Goal: Find specific page/section: Find specific page/section

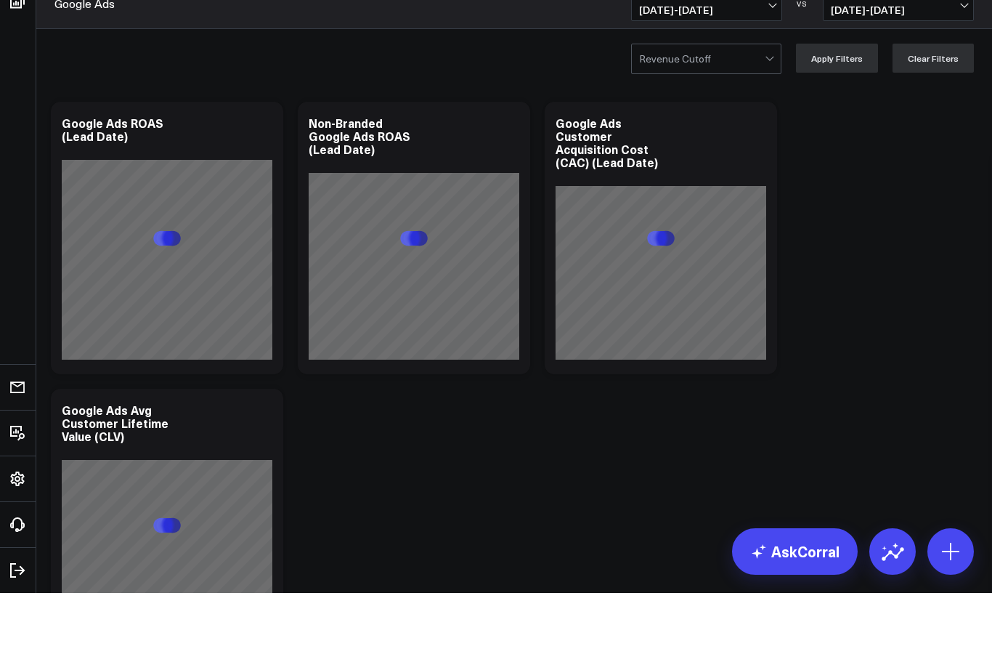
scroll to position [61, 0]
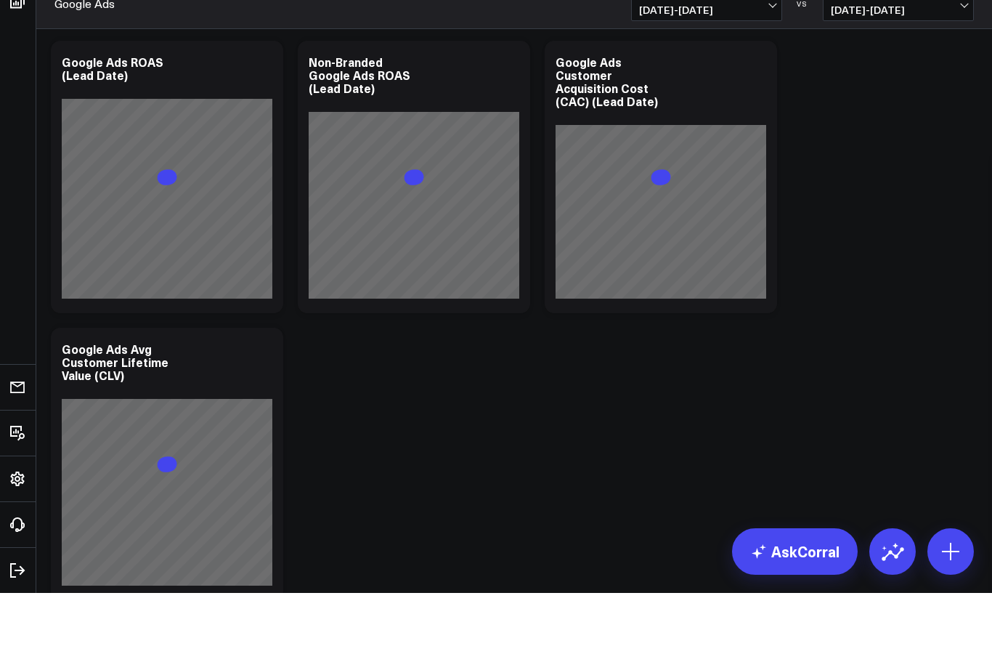
click at [64, 63] on div "Revenue Cutoff Apply Filters Clear Filters" at bounding box center [514, 58] width 956 height 58
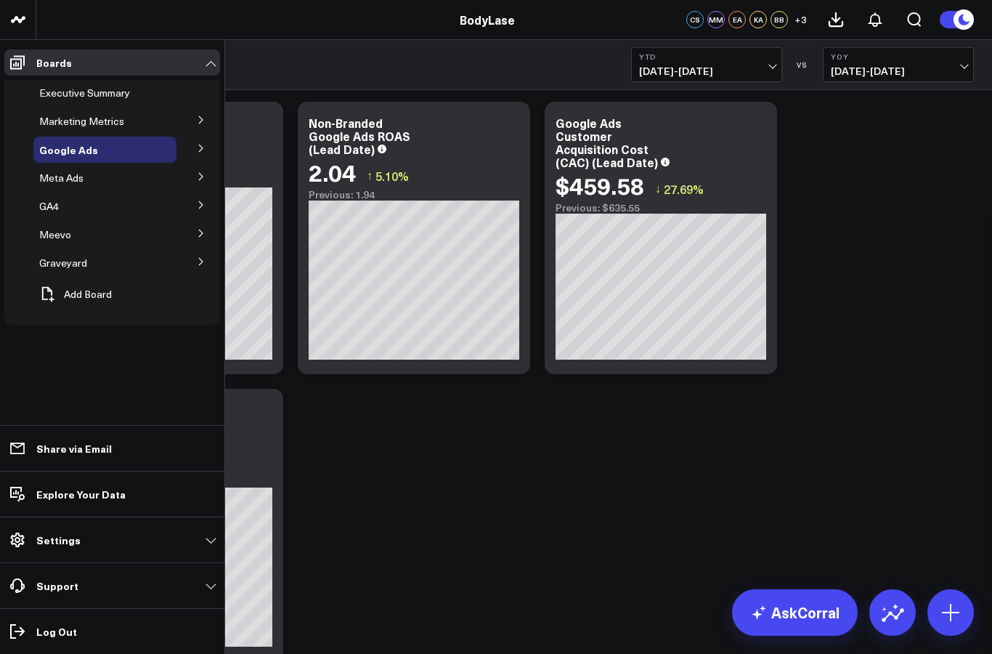
click at [205, 230] on icon at bounding box center [201, 233] width 9 height 9
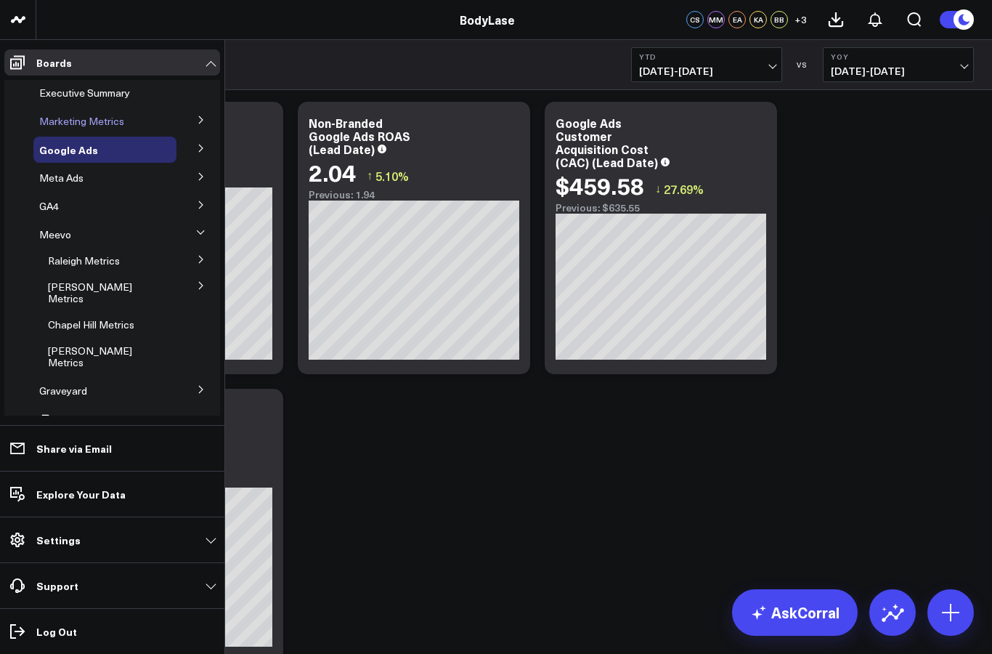
click at [75, 117] on span "Marketing Metrics" at bounding box center [81, 121] width 85 height 14
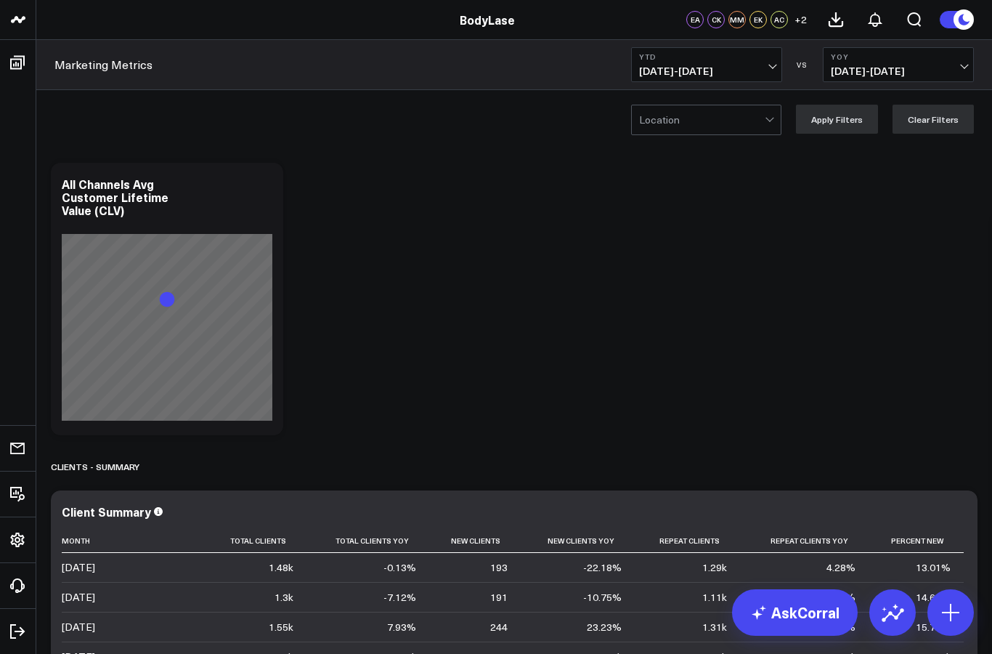
click at [706, 105] on div "Location" at bounding box center [706, 120] width 150 height 31
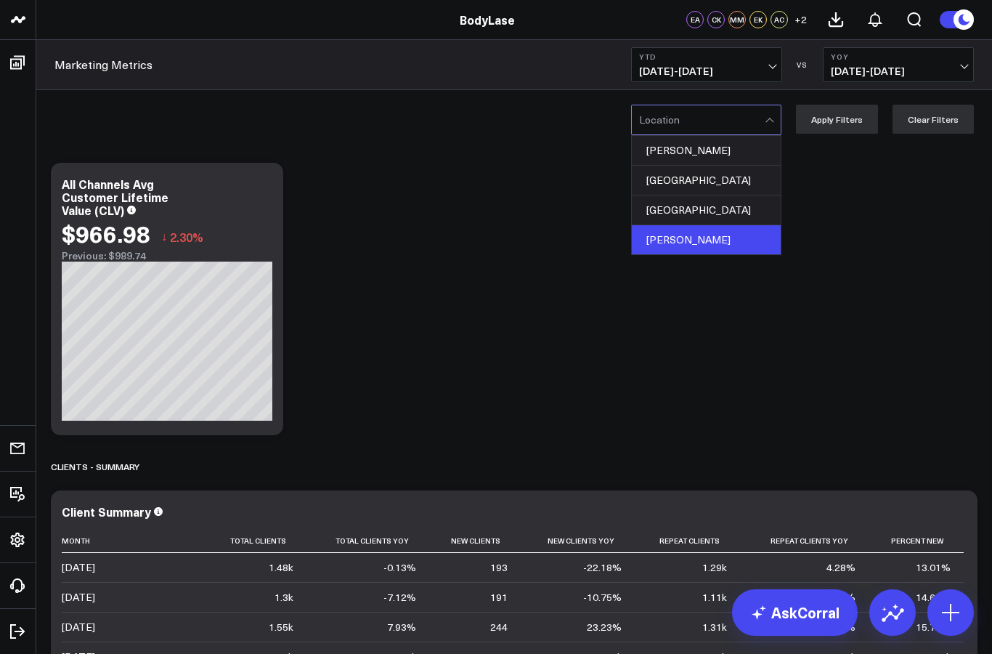
click at [650, 237] on div "[PERSON_NAME]" at bounding box center [706, 239] width 149 height 29
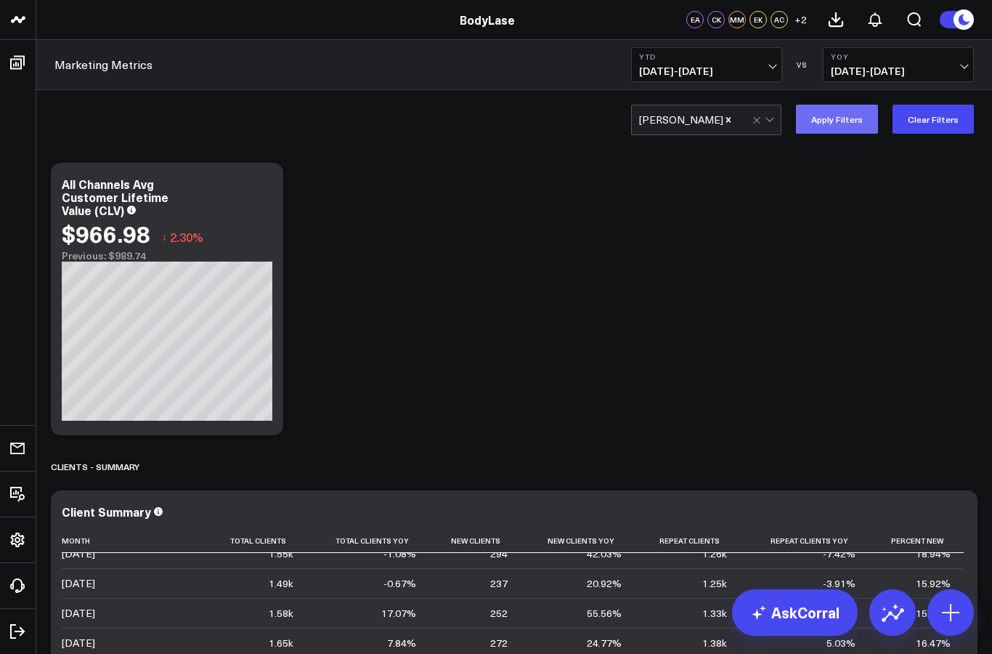
click at [848, 118] on button "Apply Filters" at bounding box center [837, 119] width 82 height 29
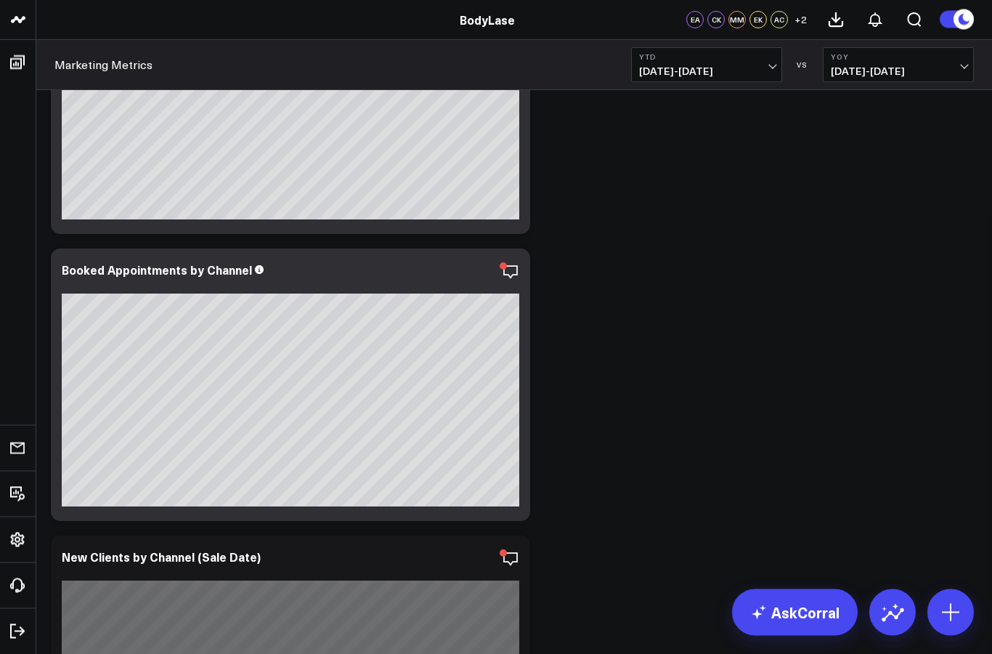
scroll to position [858, 0]
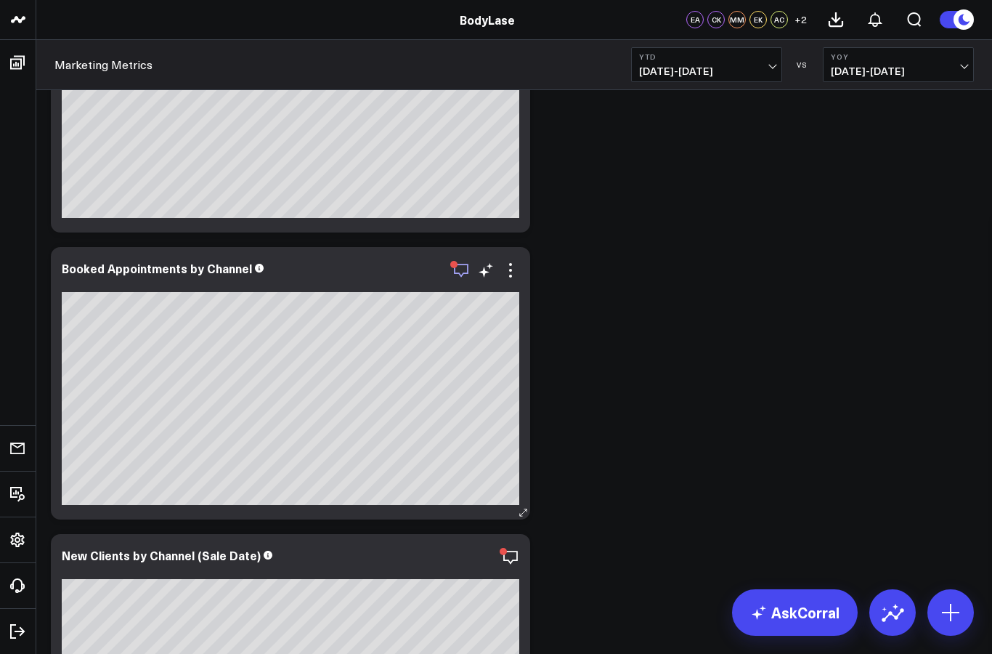
click at [457, 277] on icon "button" at bounding box center [461, 270] width 17 height 17
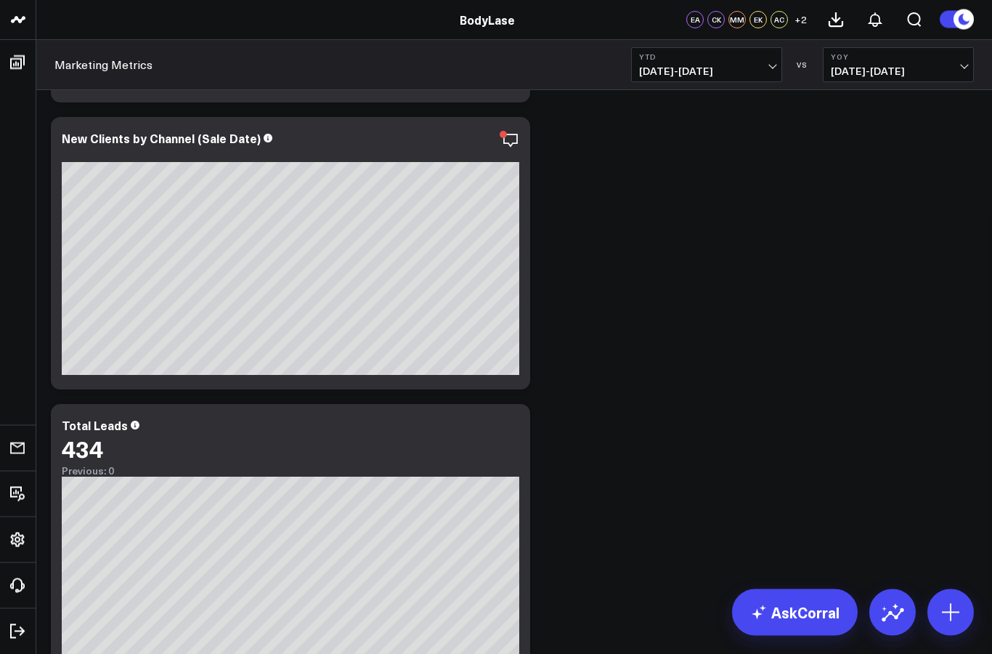
scroll to position [1302, 0]
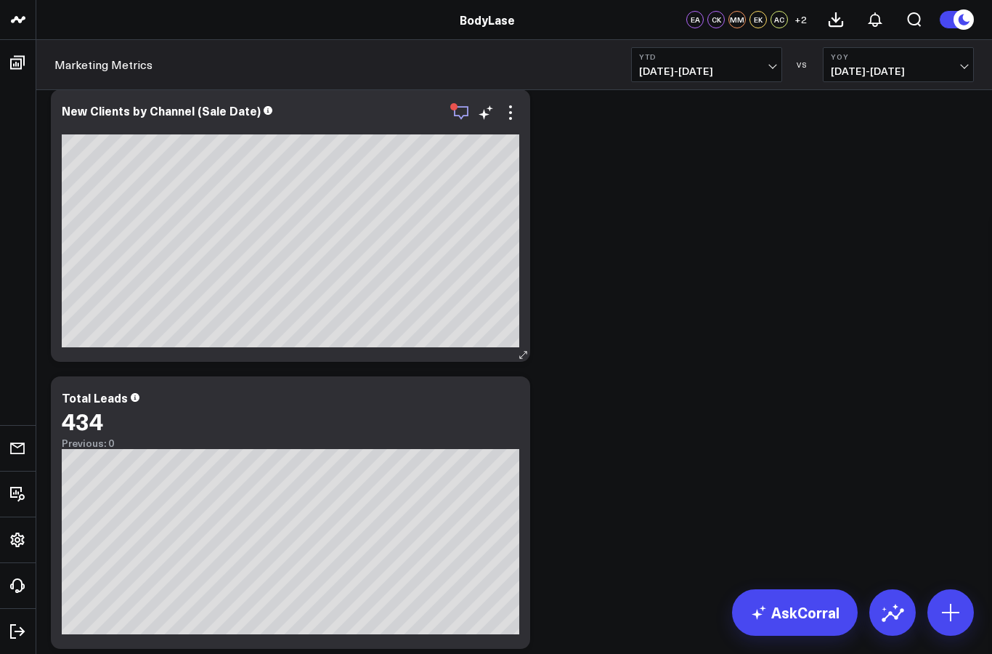
click at [466, 118] on icon "button" at bounding box center [461, 112] width 17 height 17
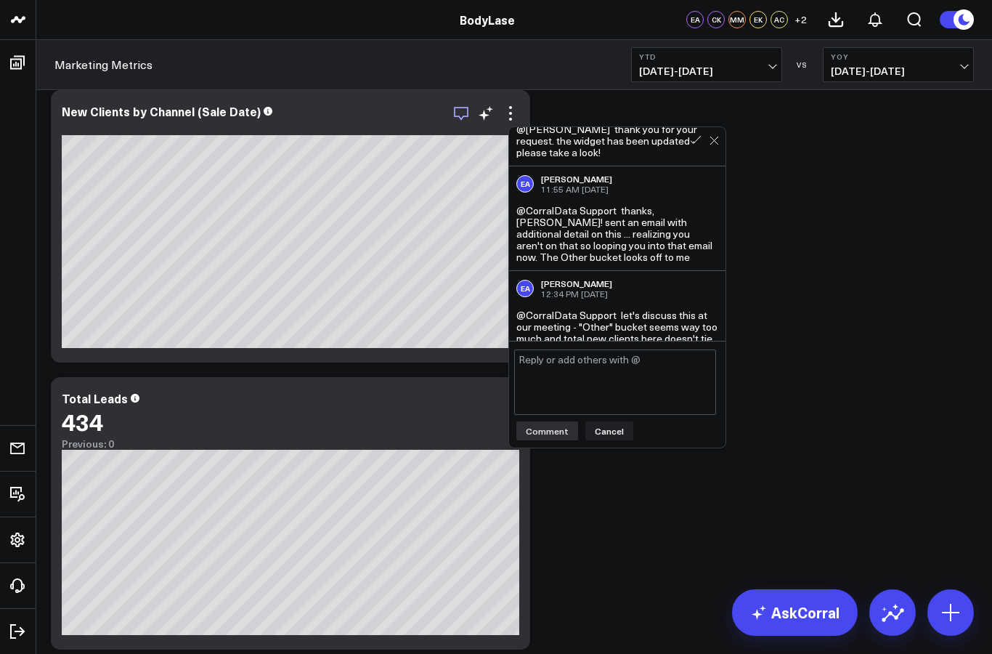
scroll to position [890, 0]
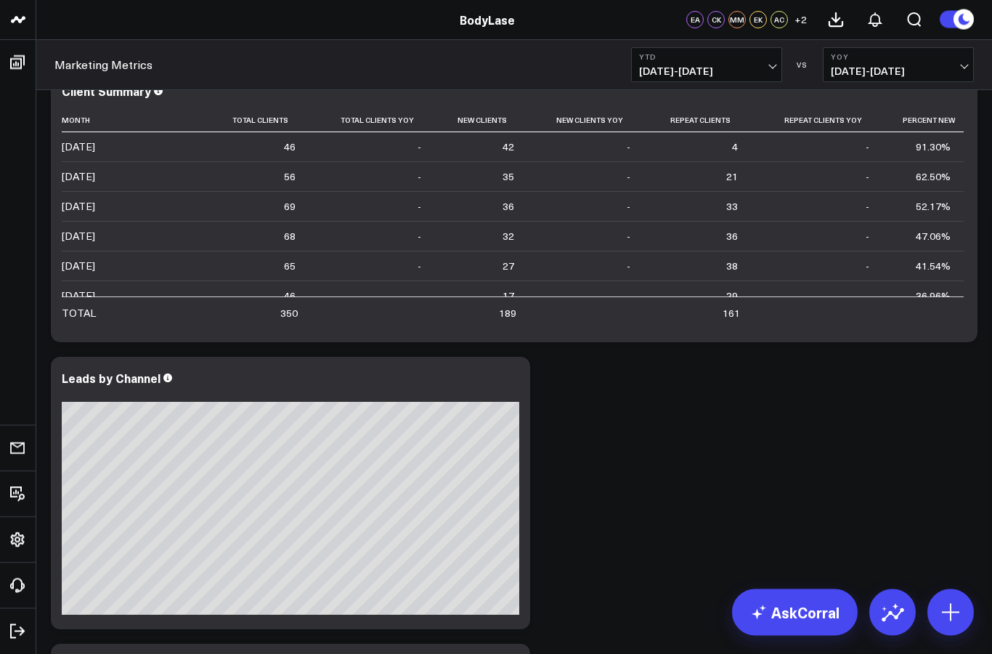
scroll to position [0, 0]
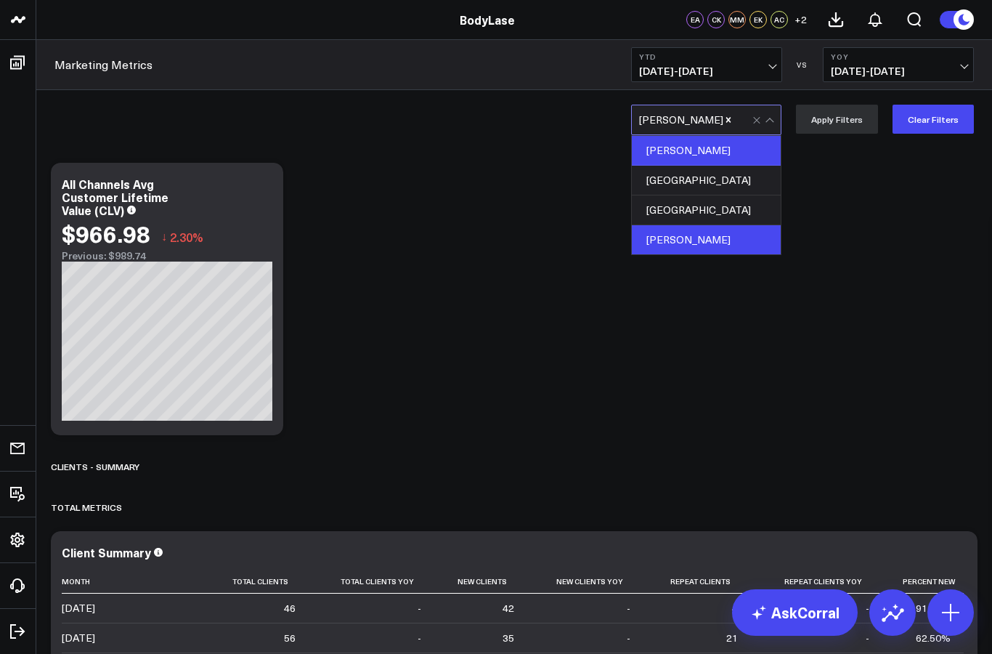
click at [657, 145] on div "[PERSON_NAME]" at bounding box center [706, 151] width 149 height 30
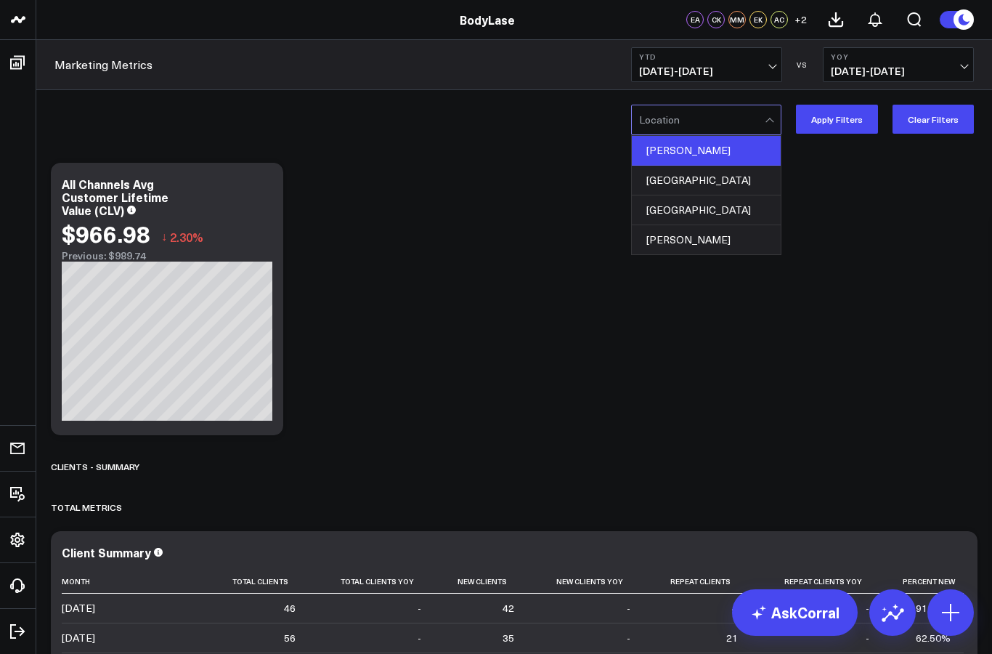
click at [660, 148] on div "[PERSON_NAME]" at bounding box center [706, 151] width 149 height 30
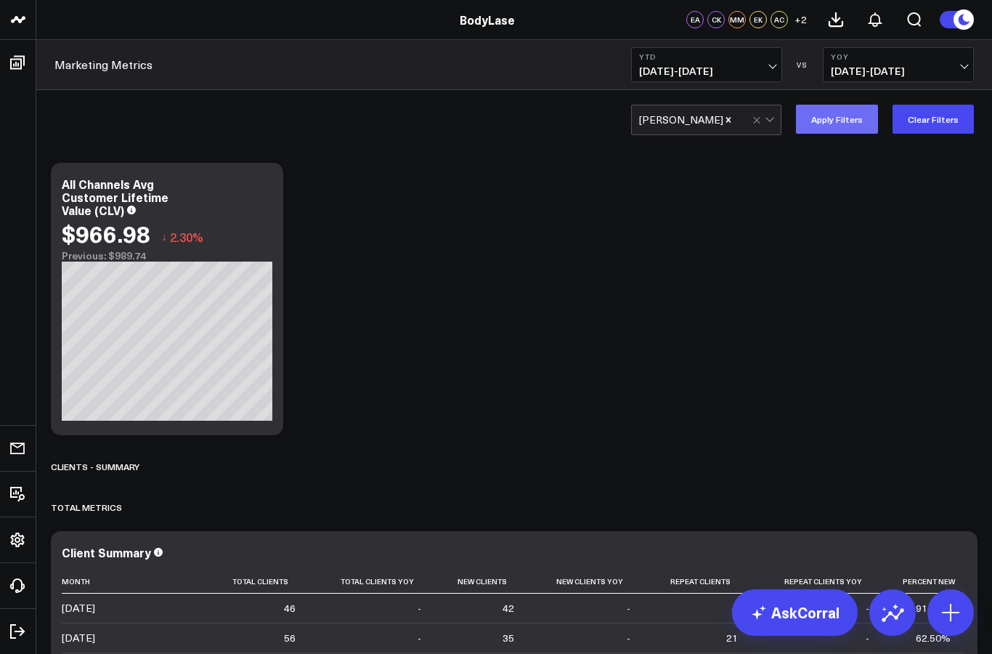
click at [835, 133] on button "Apply Filters" at bounding box center [837, 119] width 82 height 29
